Goal: Task Accomplishment & Management: Manage account settings

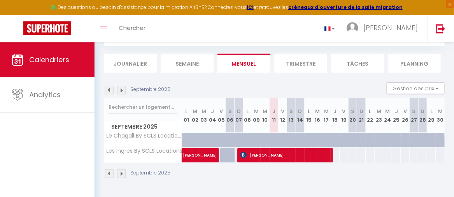
scroll to position [46, 0]
click at [110, 87] on img at bounding box center [109, 90] width 9 height 9
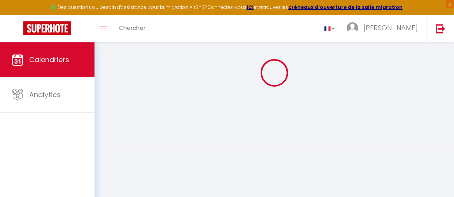
select select
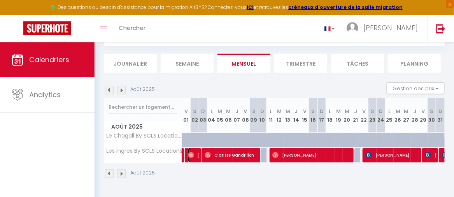
click at [192, 152] on img at bounding box center [191, 155] width 6 height 6
select select "OK"
select select "0"
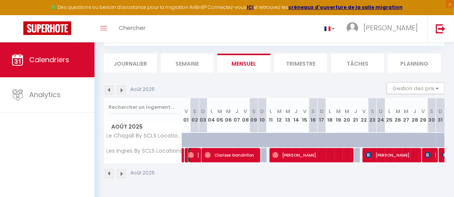
select select "1"
select select
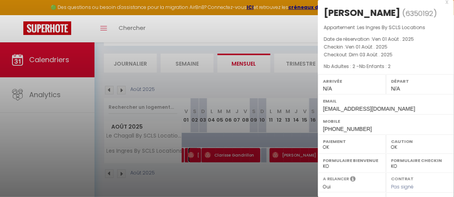
scroll to position [0, 0]
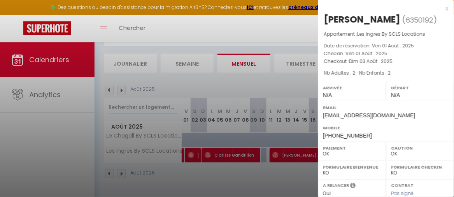
click at [247, 32] on div at bounding box center [227, 98] width 454 height 197
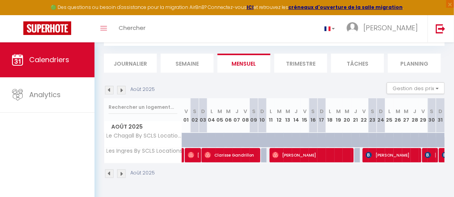
click at [108, 87] on img at bounding box center [109, 90] width 9 height 9
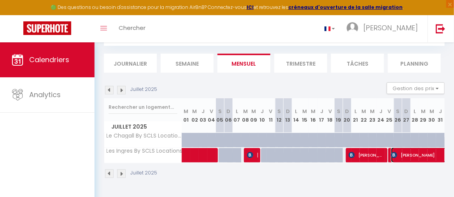
click at [416, 152] on span "[PERSON_NAME]" at bounding box center [453, 155] width 125 height 15
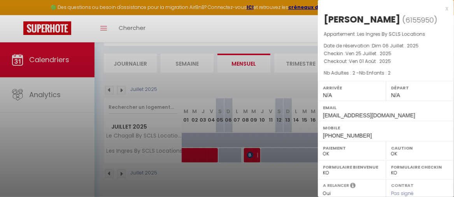
click at [41, 128] on div at bounding box center [227, 98] width 454 height 197
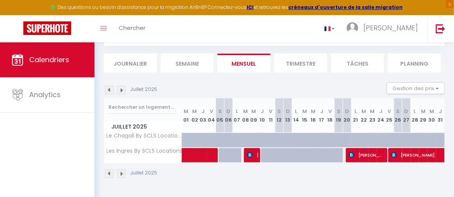
click at [121, 87] on img at bounding box center [121, 90] width 9 height 9
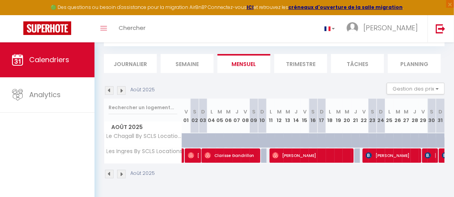
scroll to position [46, 0]
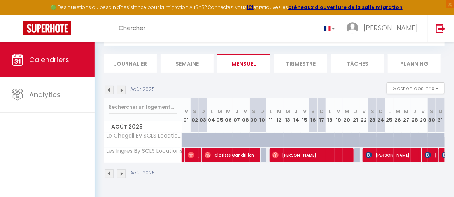
click at [107, 87] on img at bounding box center [109, 90] width 9 height 9
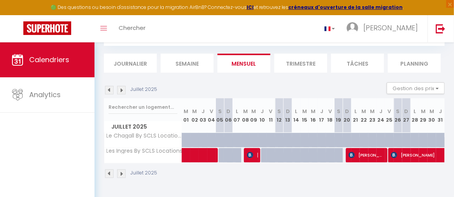
click at [110, 86] on img at bounding box center [109, 90] width 9 height 9
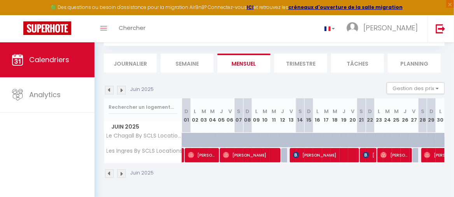
click at [123, 86] on img at bounding box center [121, 90] width 9 height 9
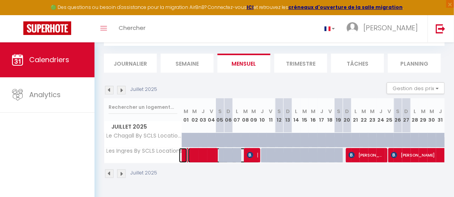
click at [195, 153] on span at bounding box center [224, 155] width 72 height 15
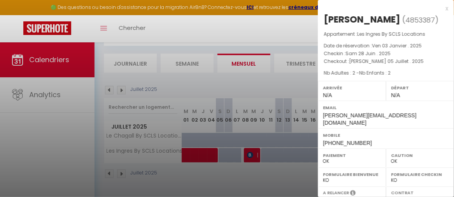
click at [195, 153] on div at bounding box center [227, 98] width 454 height 197
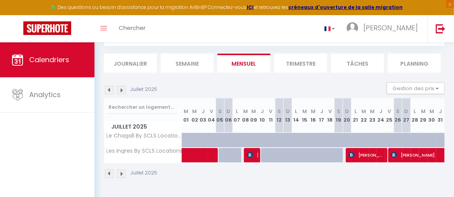
click at [107, 86] on img at bounding box center [109, 90] width 9 height 9
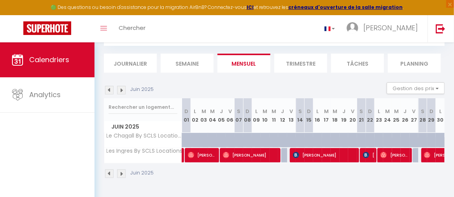
click at [120, 86] on img at bounding box center [121, 90] width 9 height 9
